Goal: Task Accomplishment & Management: Use online tool/utility

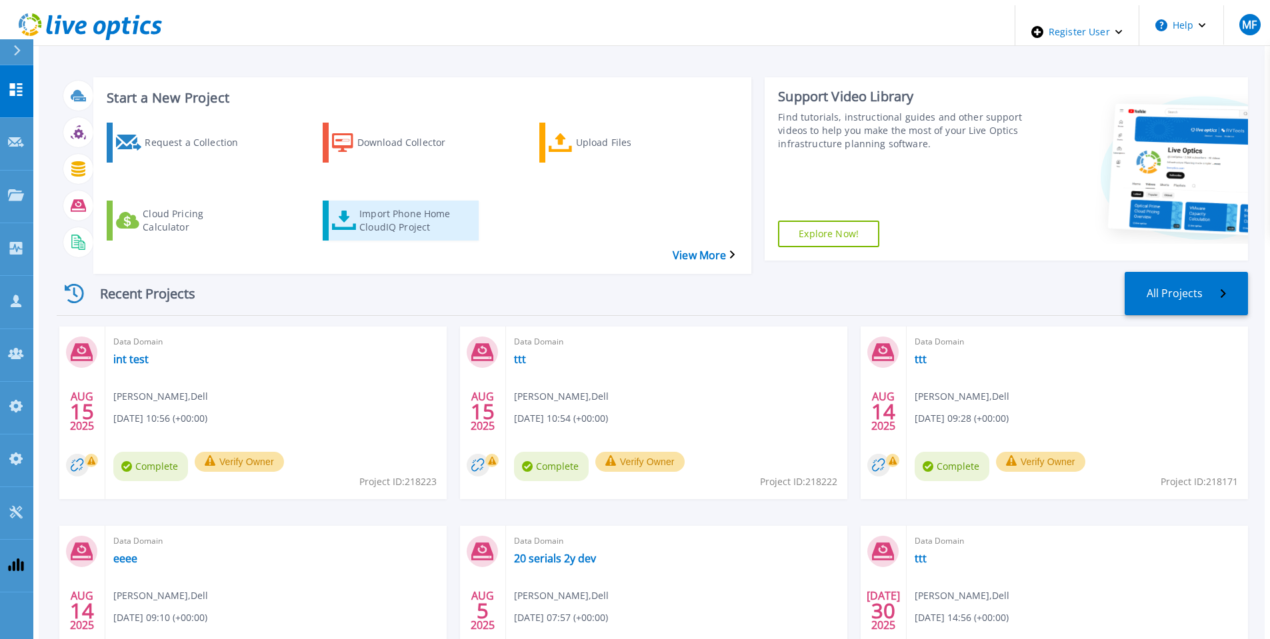
click at [405, 204] on div "Import Phone Home CloudIQ Project" at bounding box center [412, 220] width 107 height 33
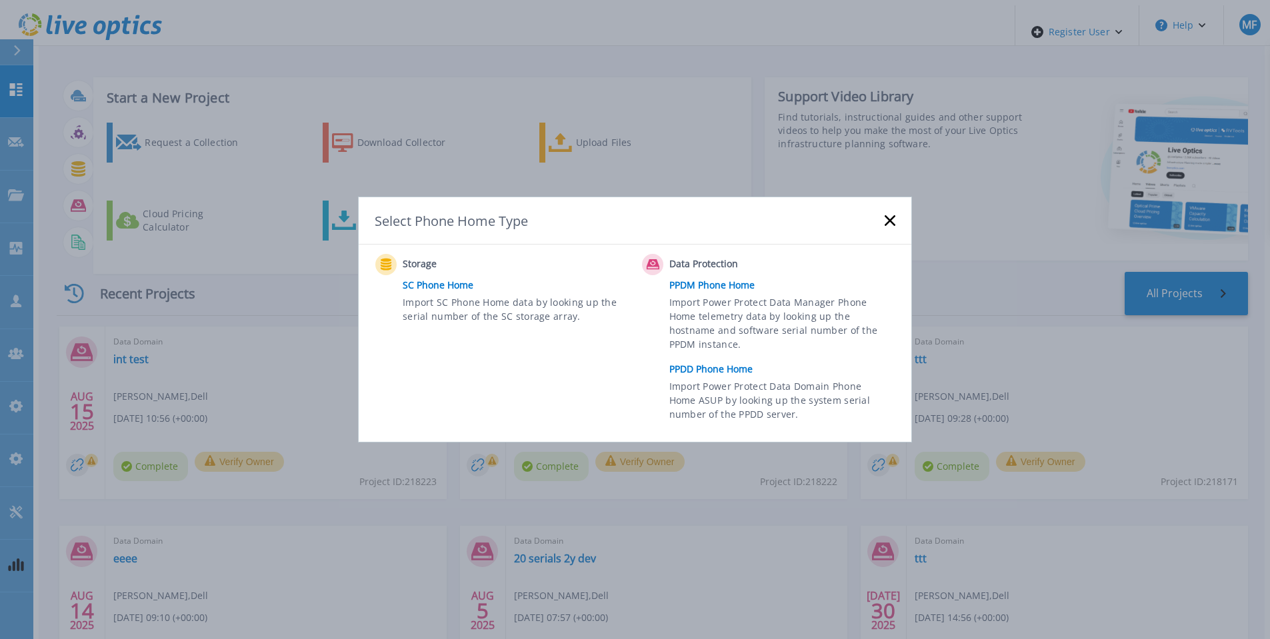
click at [708, 370] on link "PPDD Phone Home" at bounding box center [785, 369] width 233 height 20
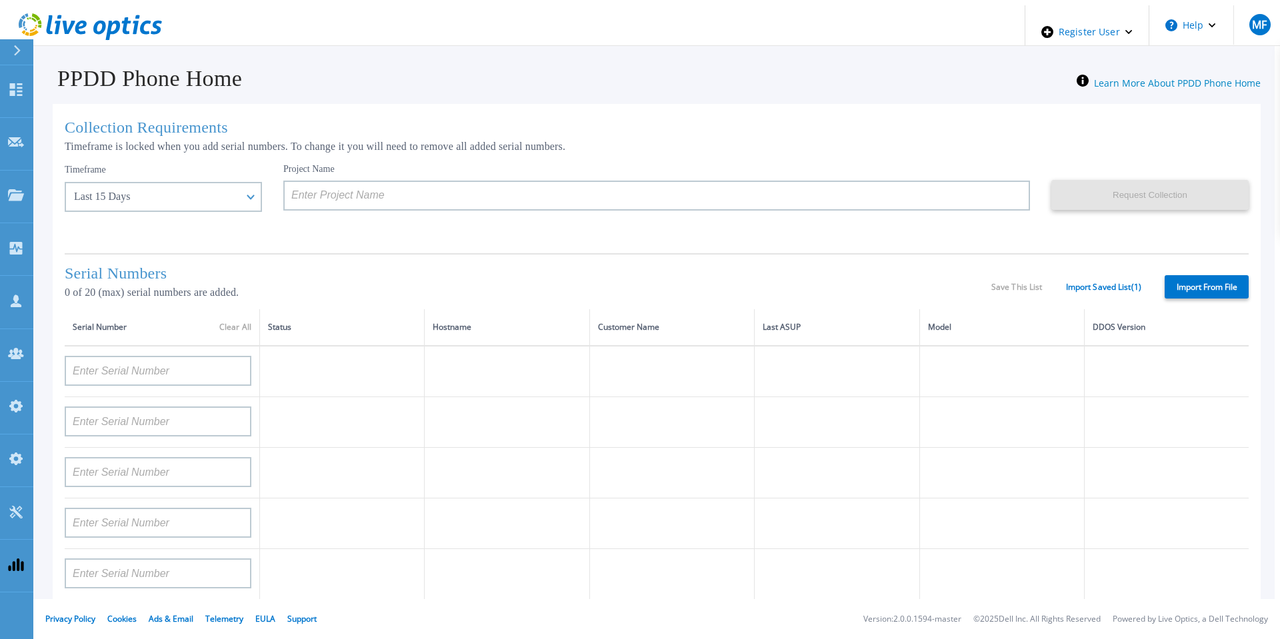
click at [1194, 280] on label "Import From File" at bounding box center [1207, 286] width 84 height 23
click at [0, 0] on input "Import From File" at bounding box center [0, 0] width 0 height 0
type input "APM00211700095"
type input "APX00232503747"
type input "APM00214914093"
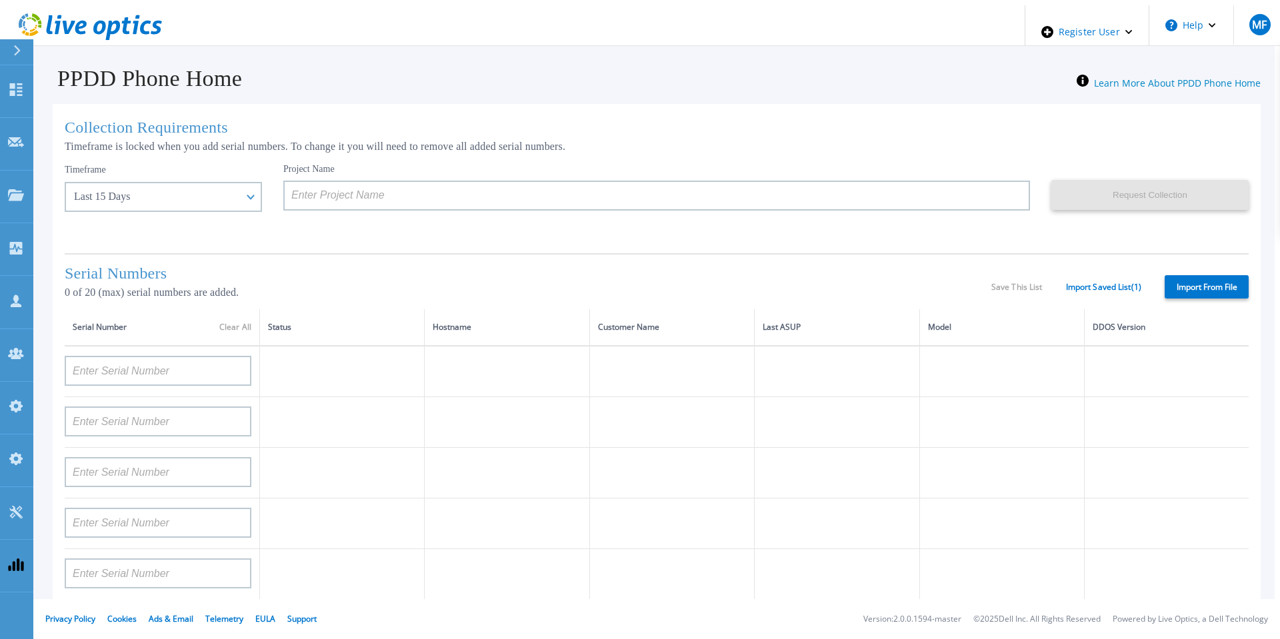
type input "APM00171836329"
type input "APM00212026971"
type input "APM00214914094"
type input "APX00234502218"
type input "APM00212018359"
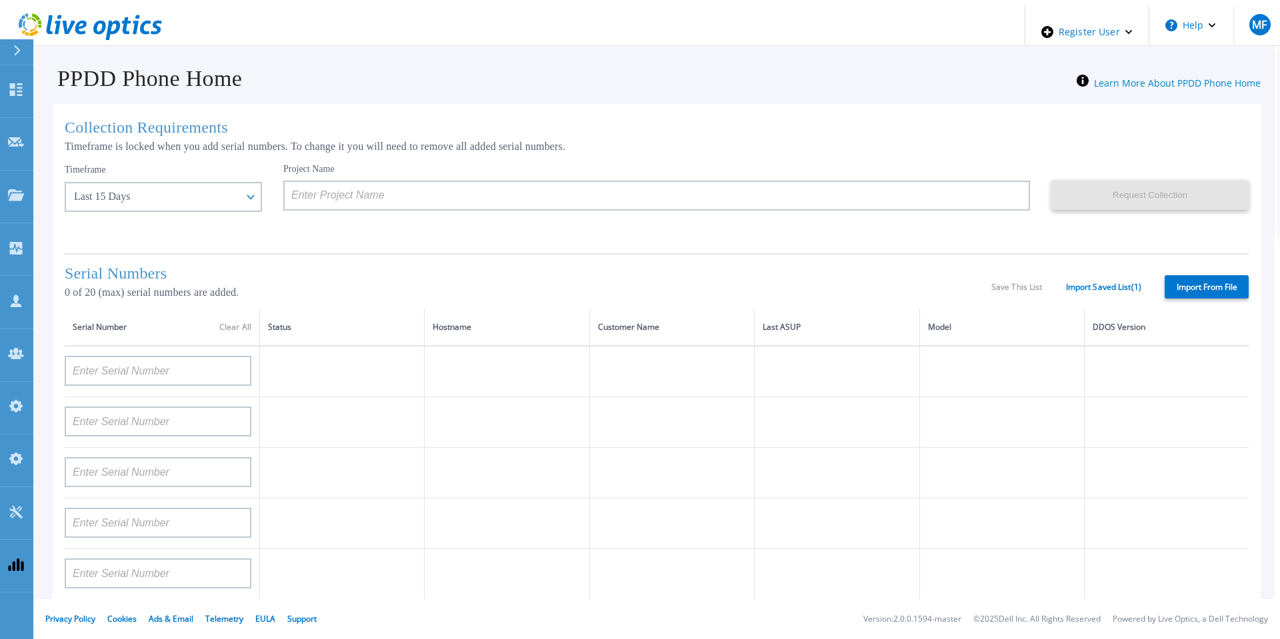
type input "APX00232503745"
type input "APX00232503743"
type input "APM00193603655"
type input "APM00212517749"
type input "APX00232503742"
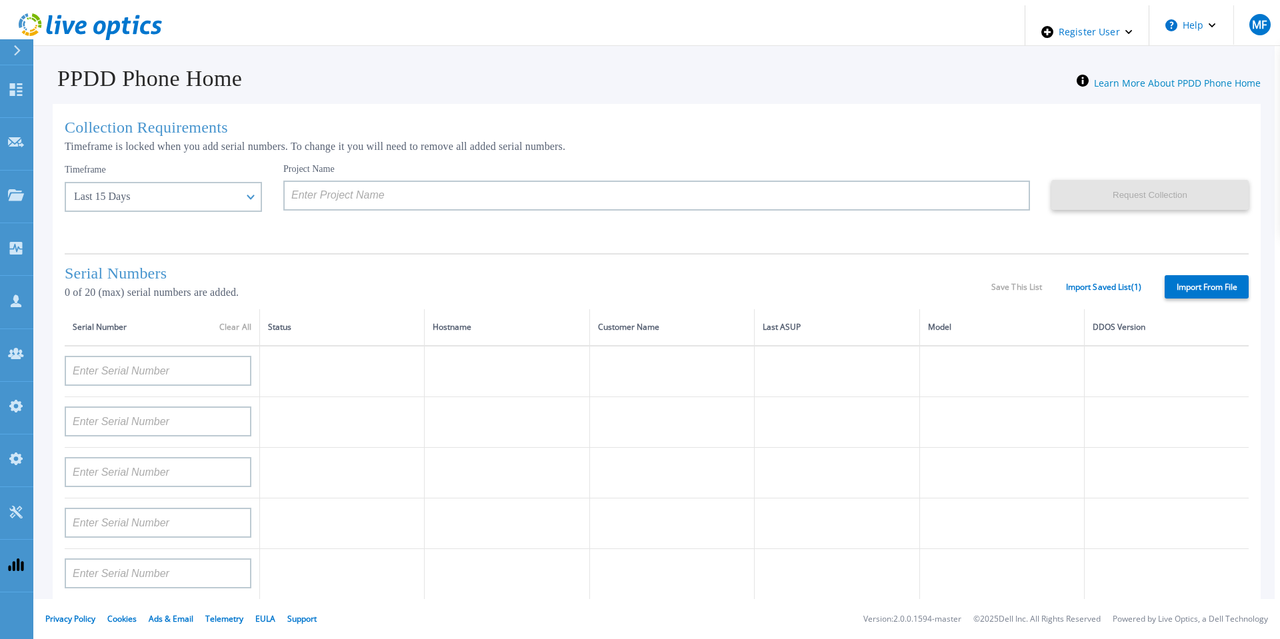
type input "APM00212702822"
type input "APM00212610953"
type input "APM00202614668"
type input "APM00212613652"
type input "APX00222101185"
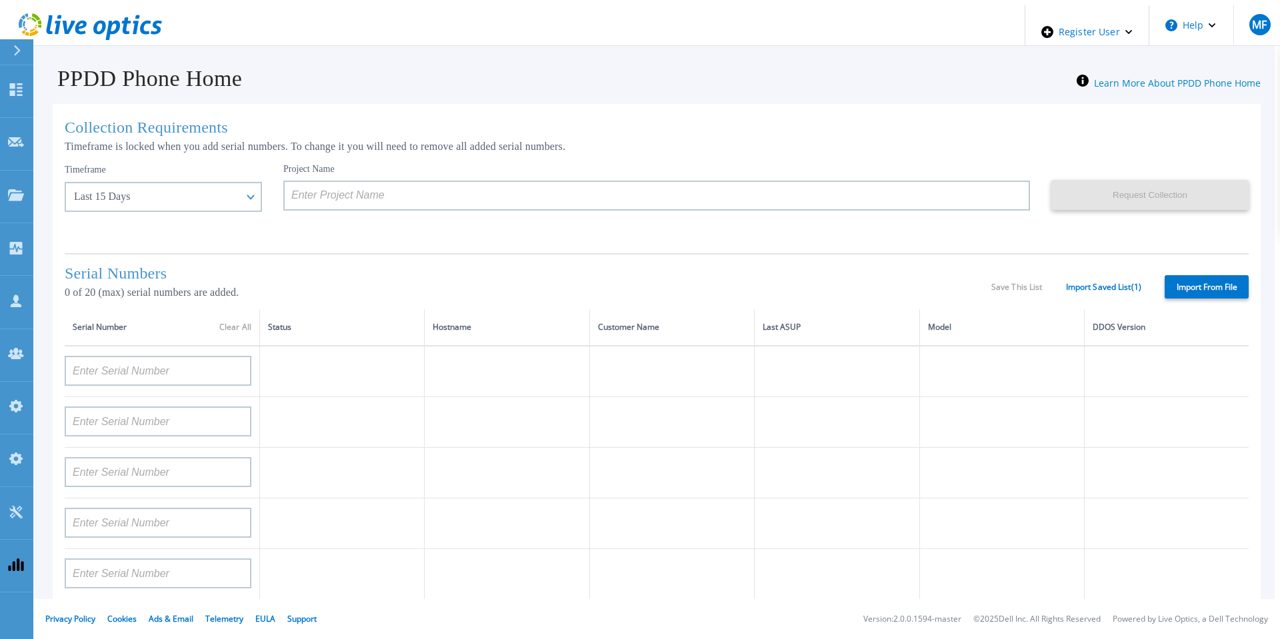
type input "AUDVUX6XJHDJFE"
type input "APM00133543104"
